Goal: Check status: Check status

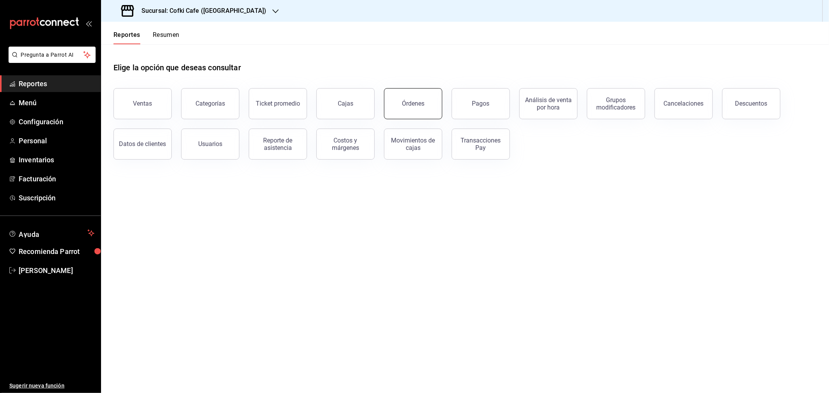
click at [427, 102] on button "Órdenes" at bounding box center [413, 103] width 58 height 31
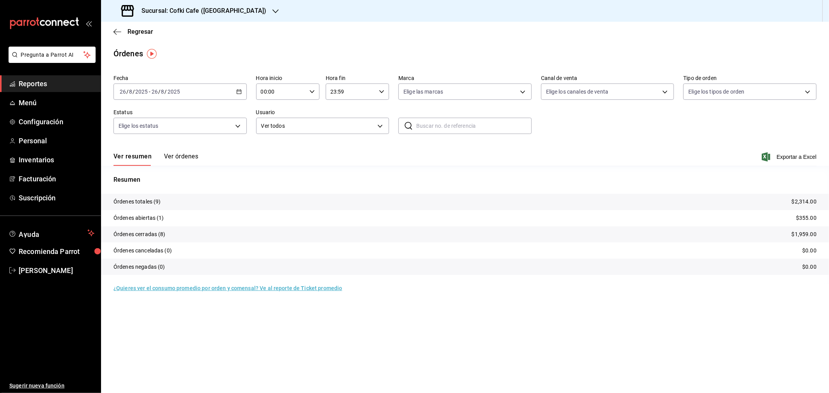
click at [192, 156] on button "Ver órdenes" at bounding box center [181, 159] width 34 height 13
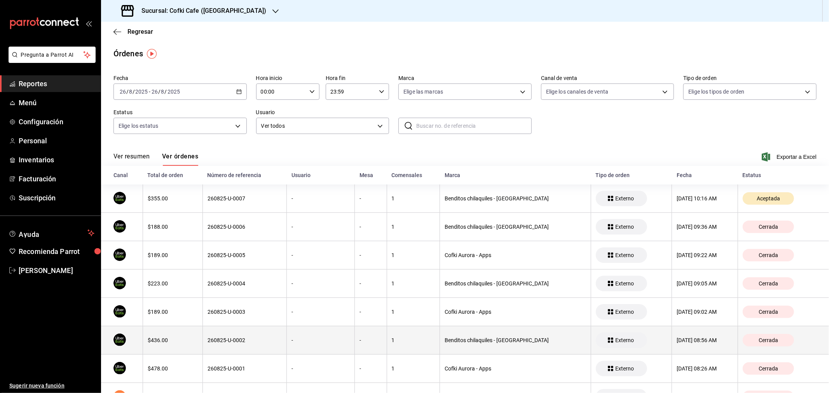
scroll to position [63, 0]
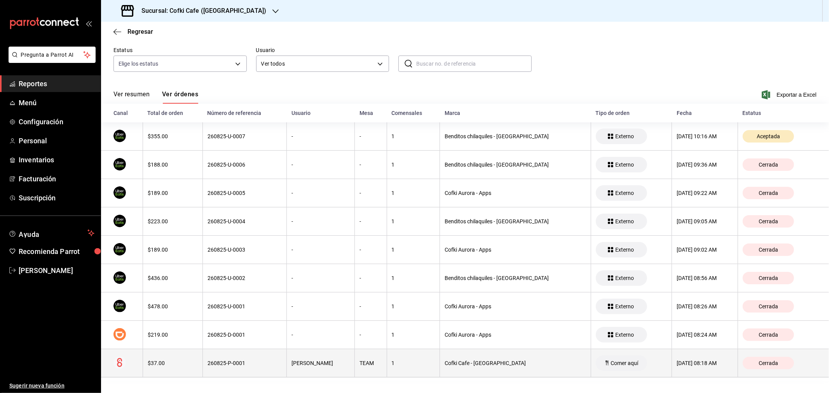
click at [185, 362] on div "$37.00" at bounding box center [173, 363] width 50 height 6
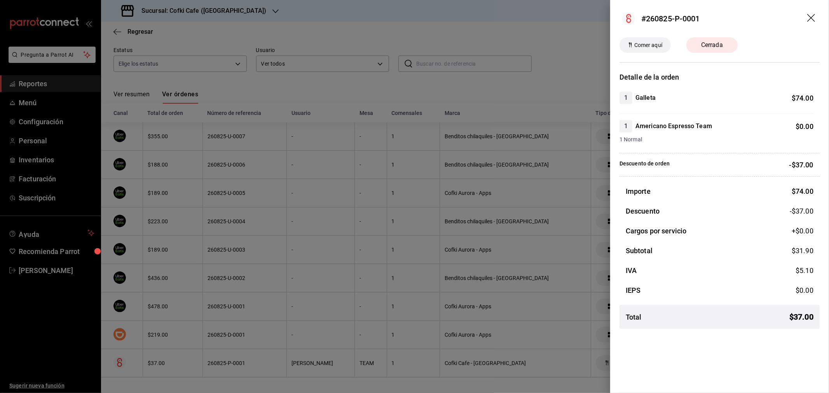
click at [810, 14] on icon "drag" at bounding box center [811, 18] width 9 height 9
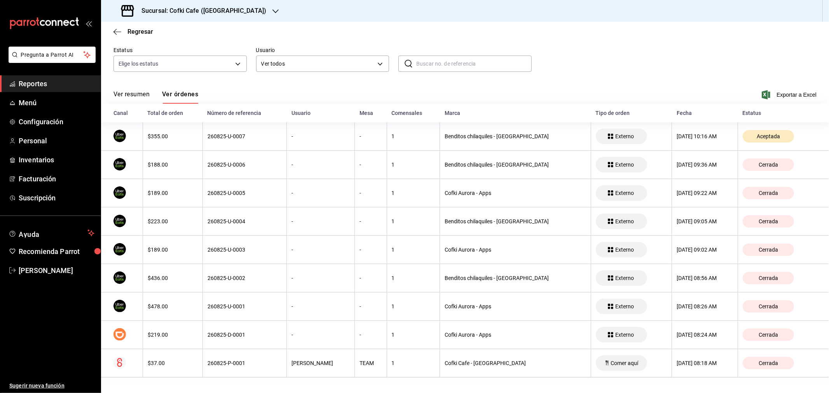
click at [141, 95] on button "Ver resumen" at bounding box center [131, 97] width 36 height 13
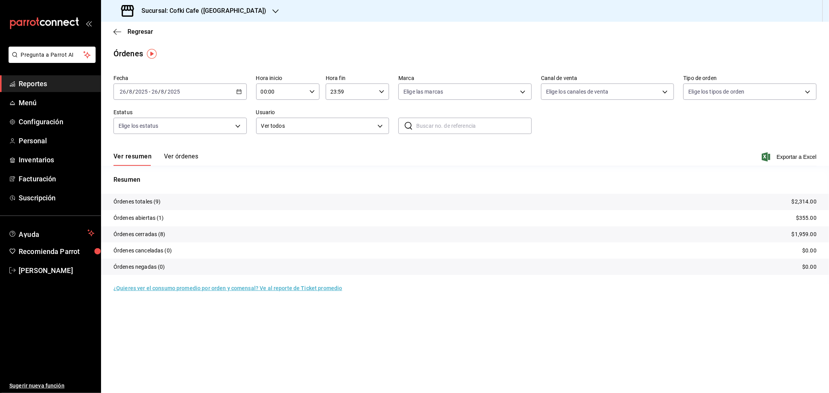
click at [200, 8] on h3 "Sucursal: Cofki Cafe ([GEOGRAPHIC_DATA])" at bounding box center [200, 10] width 131 height 9
click at [183, 39] on div "Cofki Kid-Friendly Café (MTY)" at bounding box center [159, 33] width 117 height 17
click at [178, 153] on button "Ver órdenes" at bounding box center [181, 159] width 34 height 13
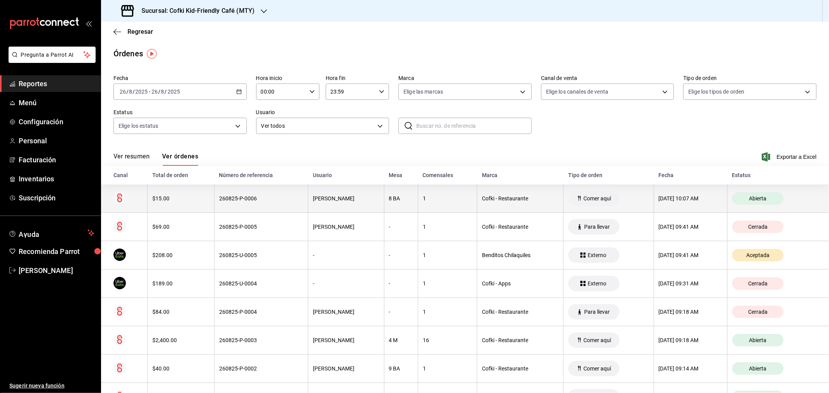
click at [148, 199] on th "$15.00" at bounding box center [181, 199] width 67 height 28
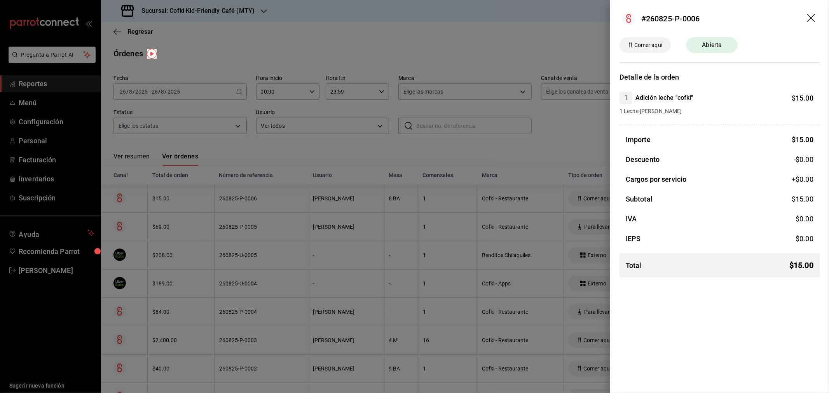
click at [816, 16] on icon "drag" at bounding box center [811, 18] width 9 height 9
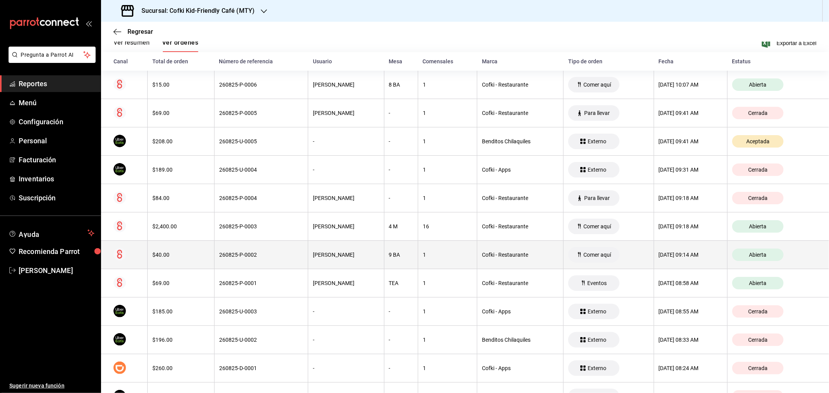
scroll to position [129, 0]
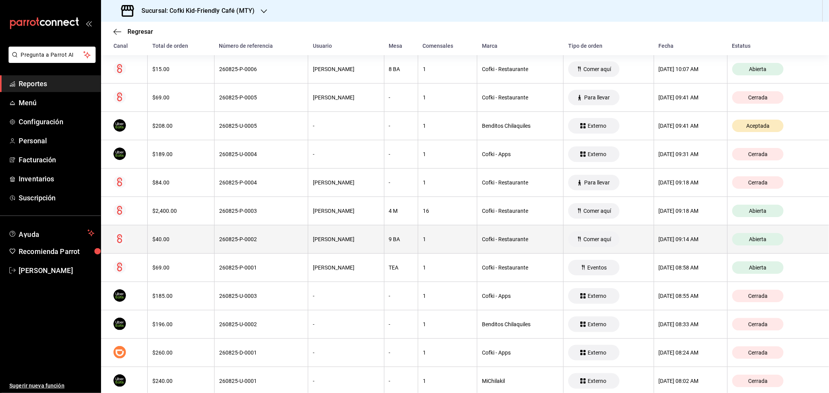
click at [157, 240] on div "$40.00" at bounding box center [180, 239] width 57 height 6
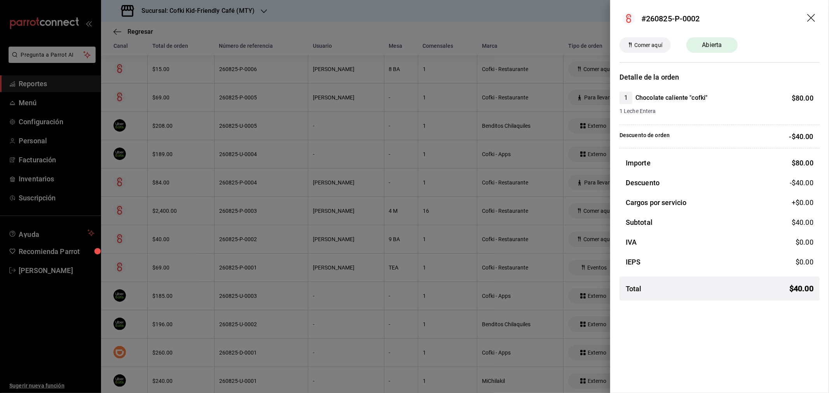
click at [811, 14] on icon "drag" at bounding box center [811, 18] width 9 height 9
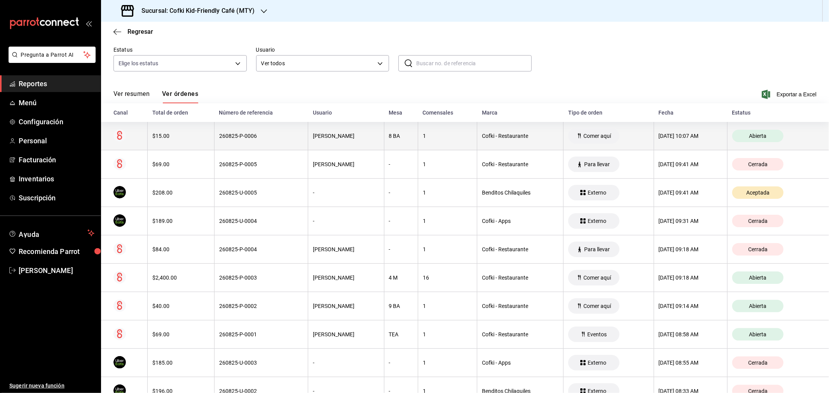
scroll to position [61, 0]
click at [163, 132] on th "$15.00" at bounding box center [181, 137] width 67 height 28
